Goal: Book appointment/travel/reservation

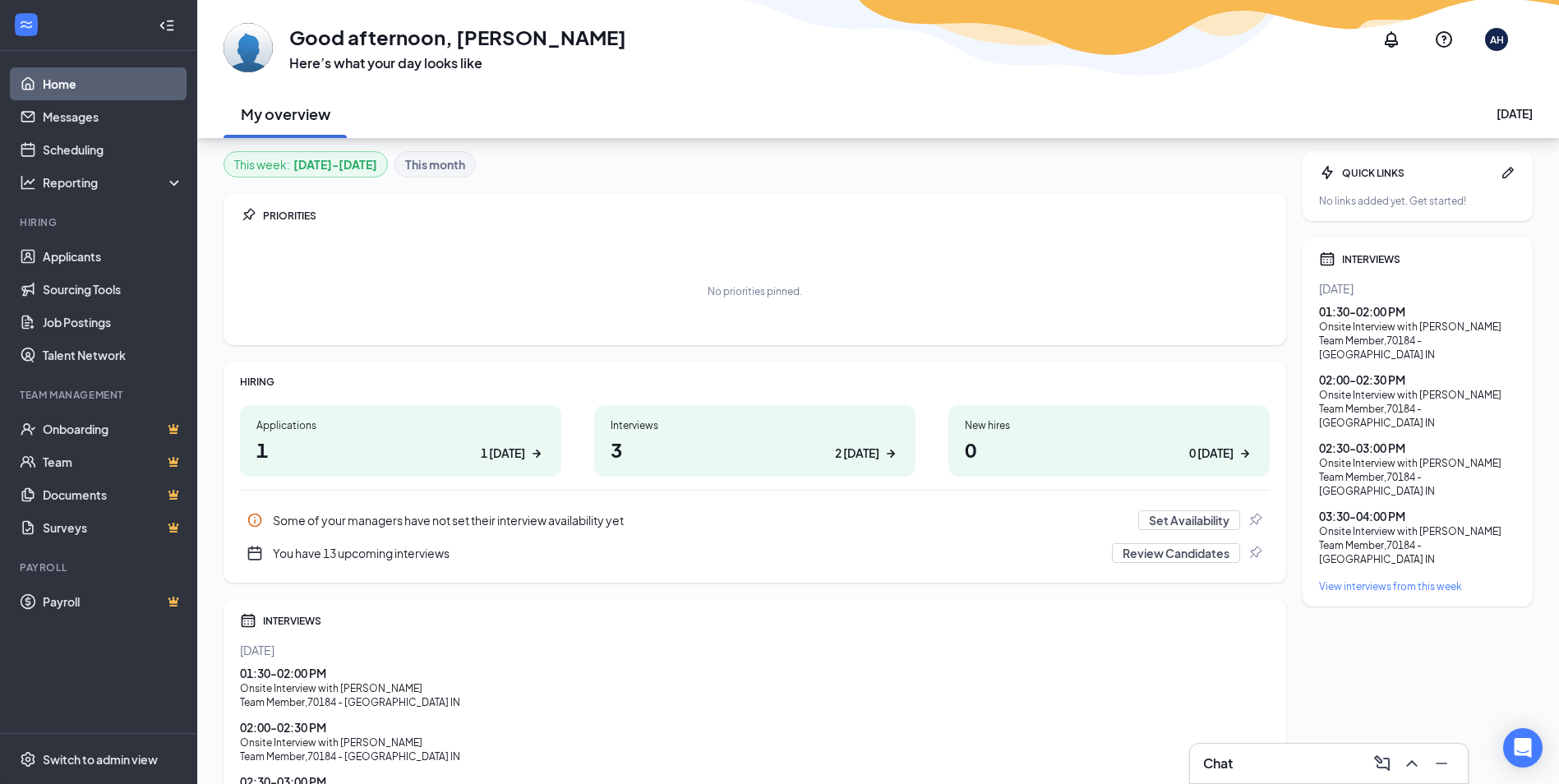
scroll to position [194, 0]
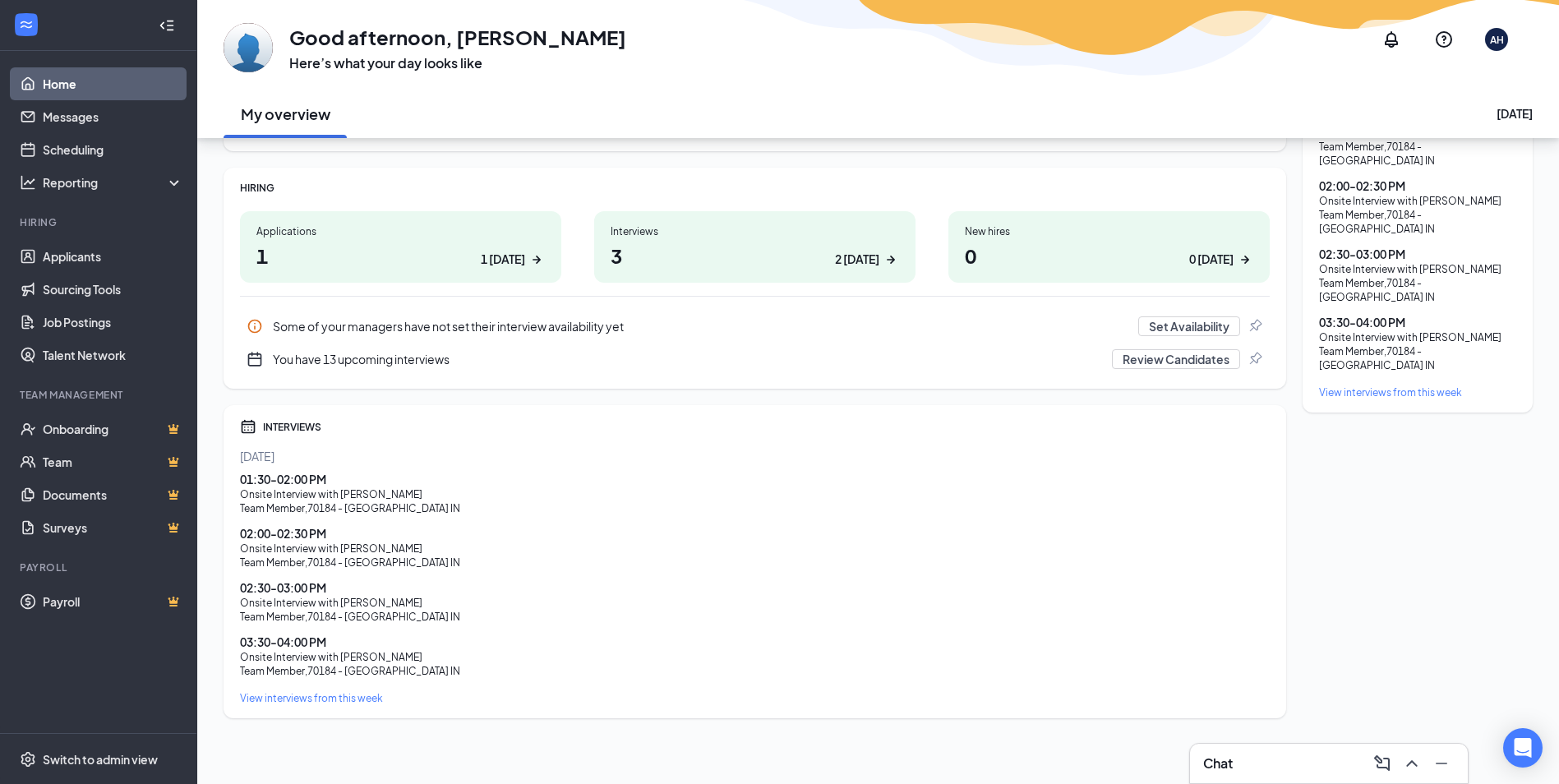
click at [321, 486] on div "01:30 - 02:00 PM" at bounding box center [755, 478] width 1030 height 17
click at [310, 486] on div "01:30 - 02:00 PM" at bounding box center [755, 478] width 1030 height 17
click at [74, 147] on link "Scheduling" at bounding box center [113, 149] width 141 height 33
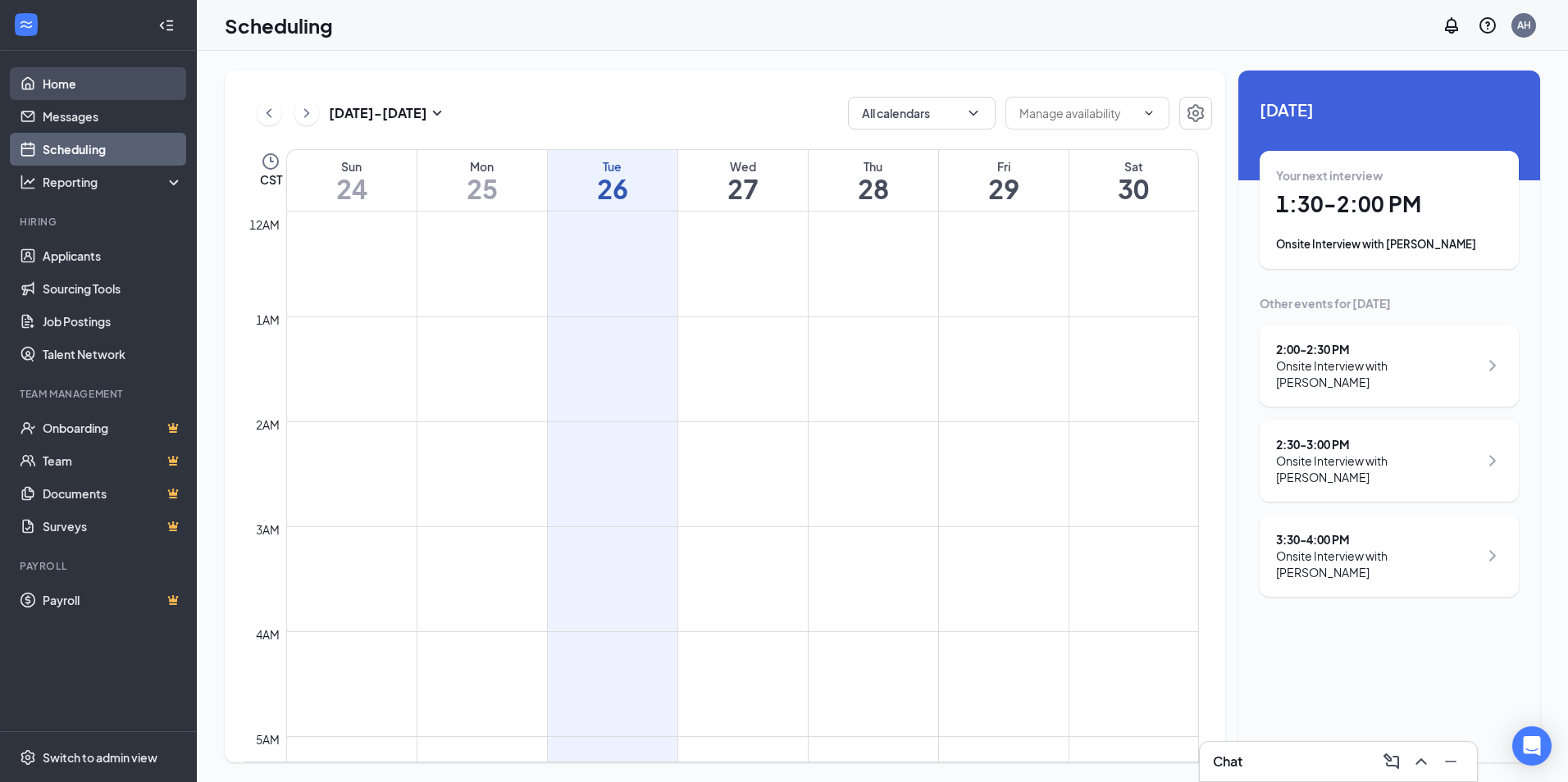
click at [64, 84] on link "Home" at bounding box center [112, 84] width 140 height 33
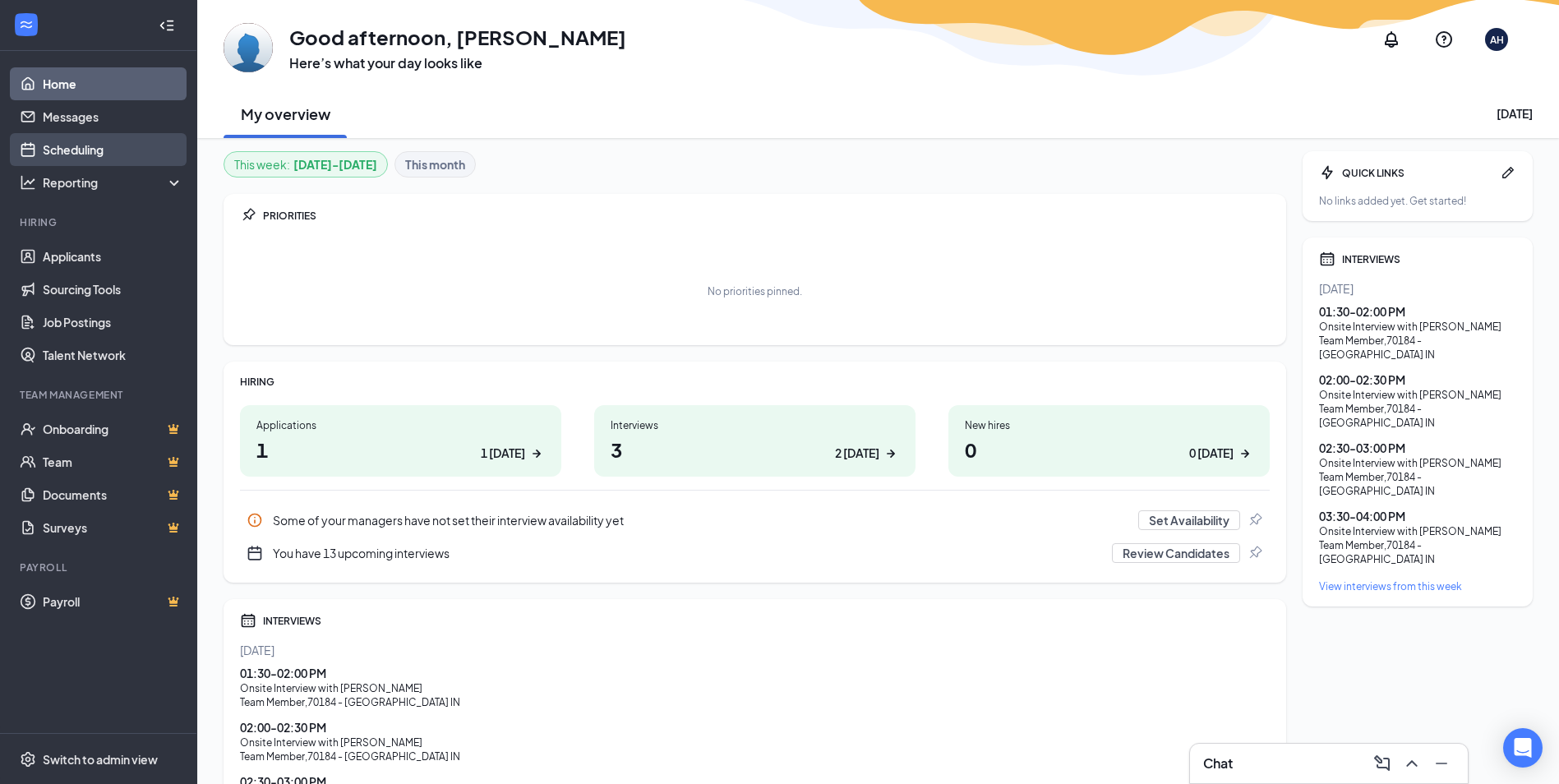
click at [78, 146] on link "Scheduling" at bounding box center [113, 149] width 141 height 33
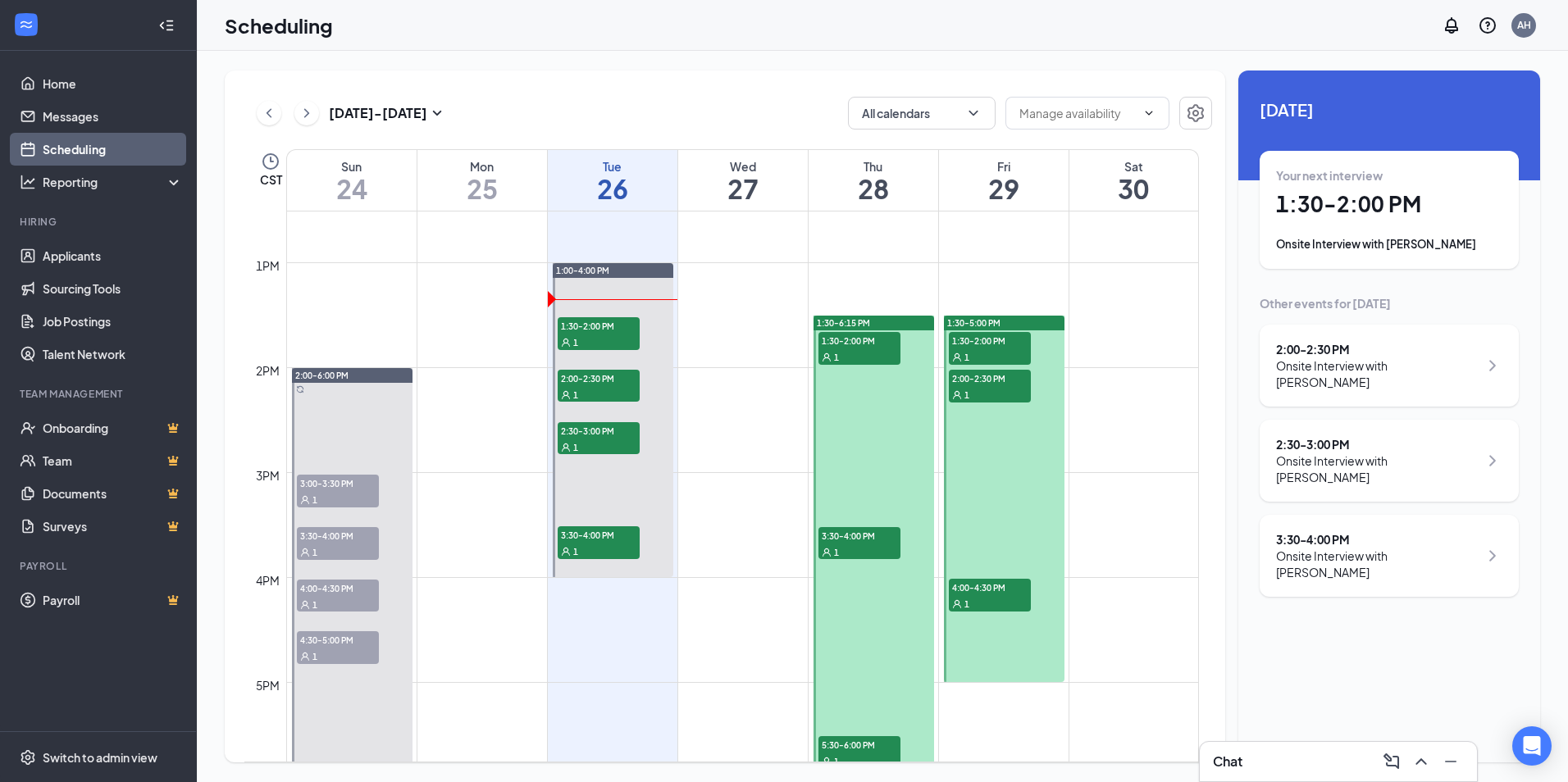
scroll to position [1298, 0]
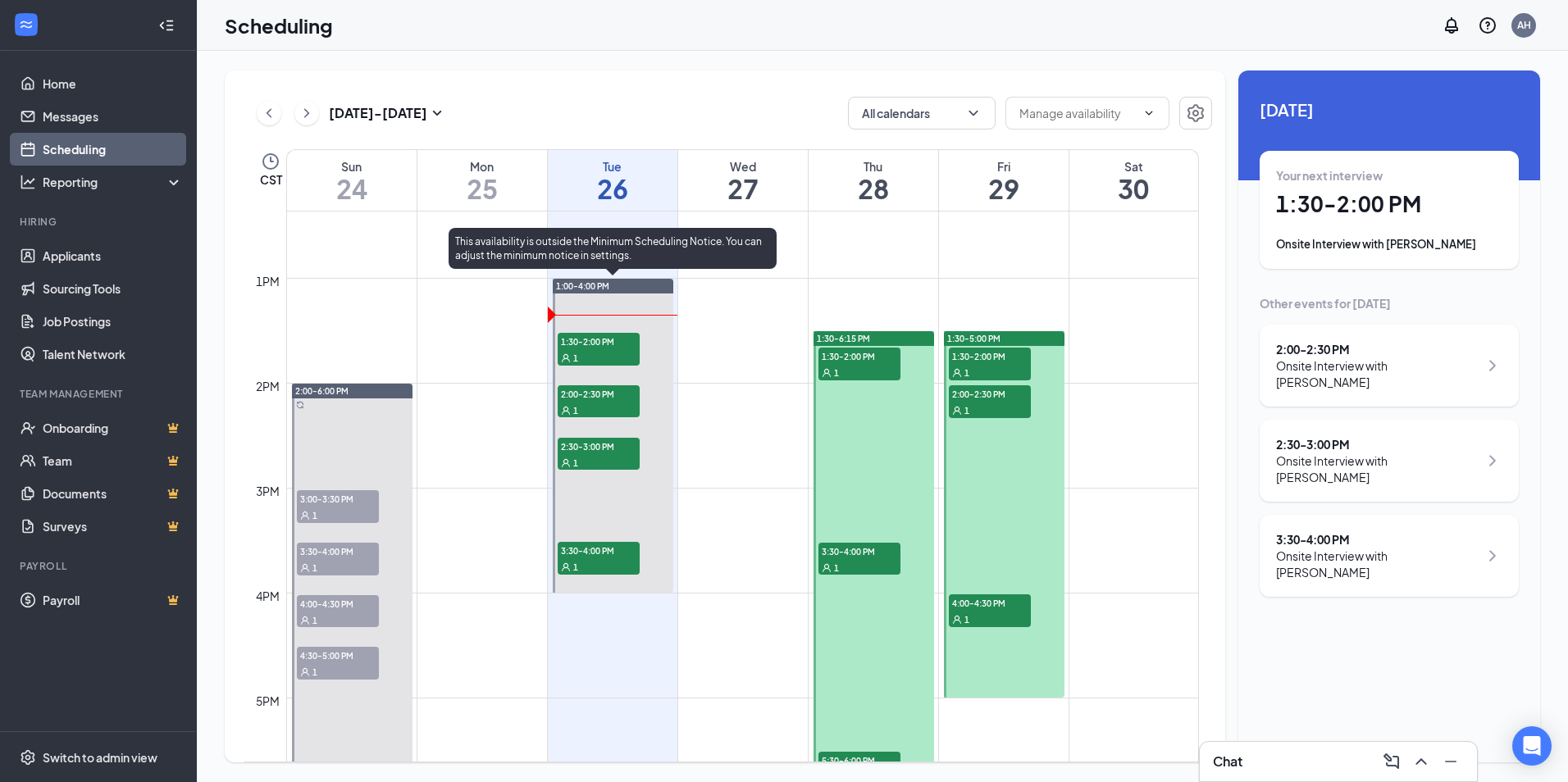
click at [579, 337] on span "1:30-2:00 PM" at bounding box center [598, 340] width 82 height 17
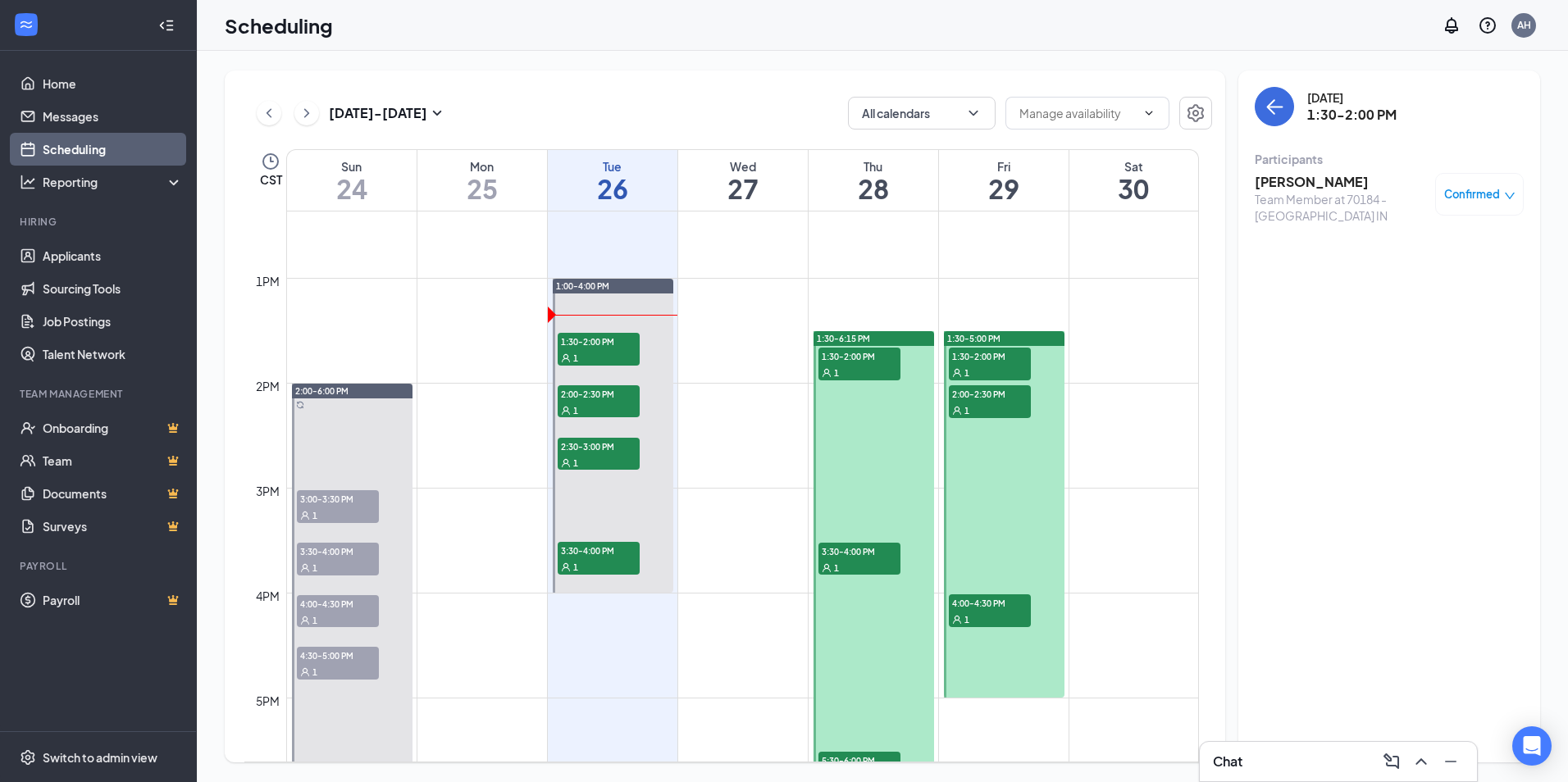
click at [1293, 187] on h3 "[PERSON_NAME]" at bounding box center [1341, 182] width 172 height 18
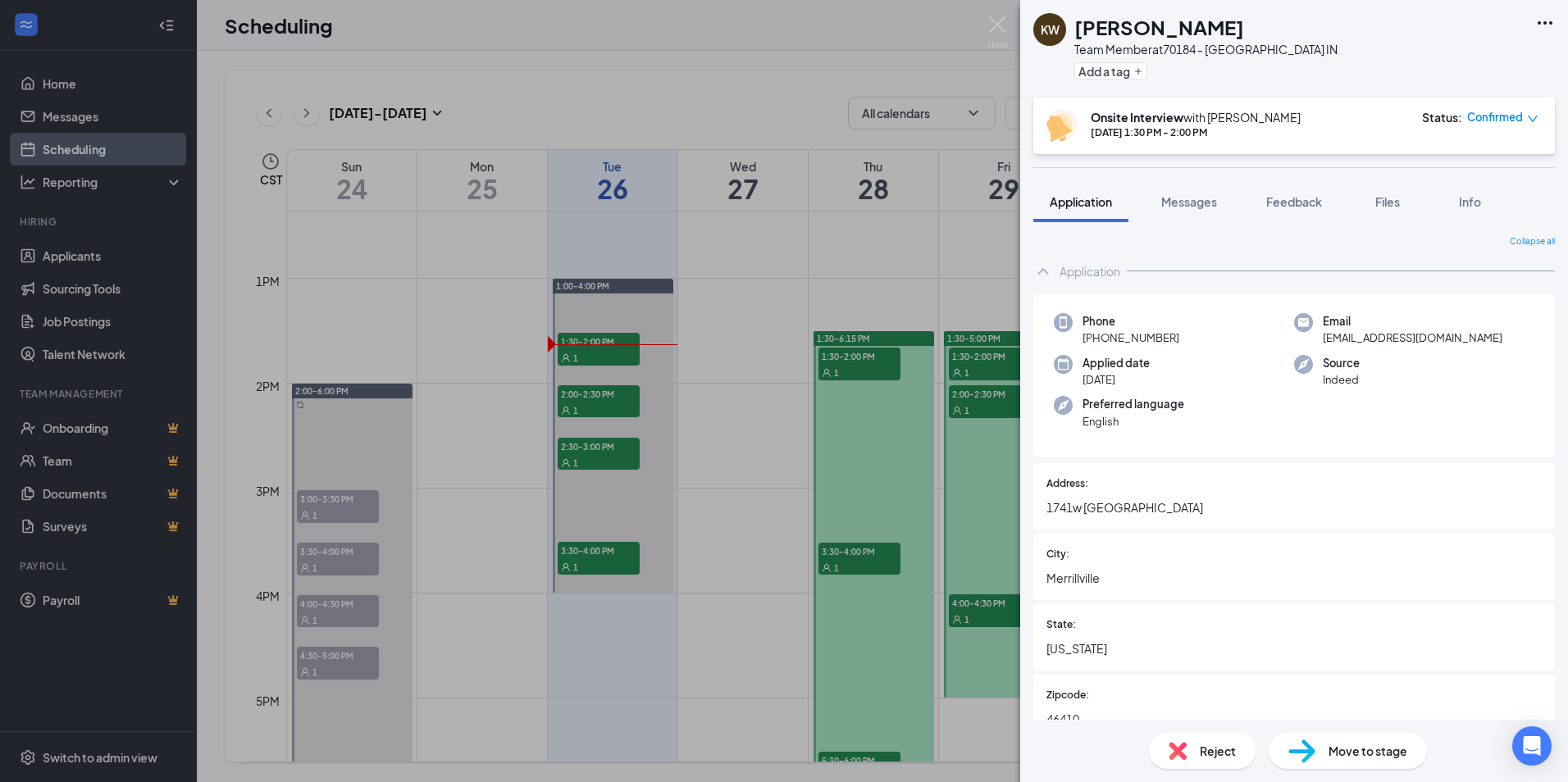
click at [579, 396] on div "KW [PERSON_NAME] Team Member at 70184 - [GEOGRAPHIC_DATA] IN Add a tag Onsite I…" at bounding box center [784, 391] width 1568 height 782
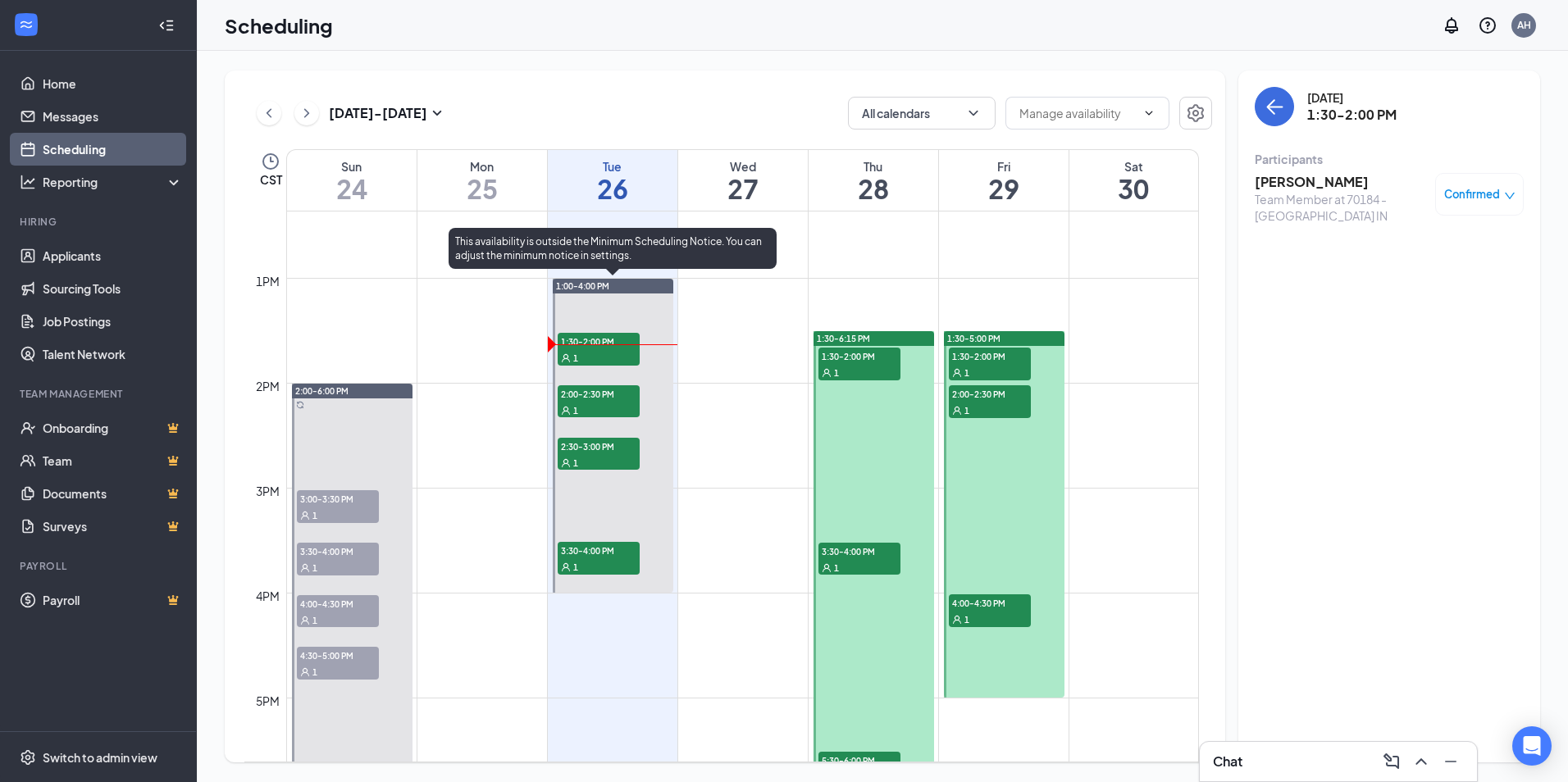
click at [599, 395] on span "2:00-2:30 PM" at bounding box center [598, 393] width 82 height 17
